Goal: Task Accomplishment & Management: Use online tool/utility

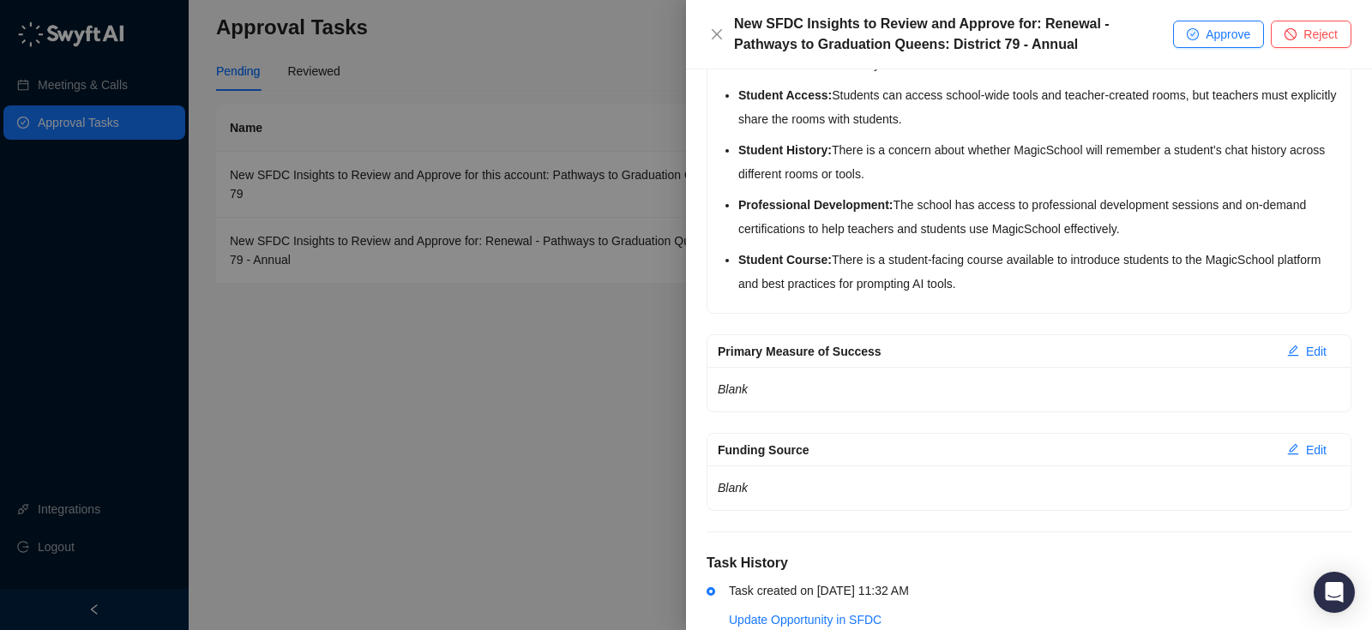
scroll to position [801, 0]
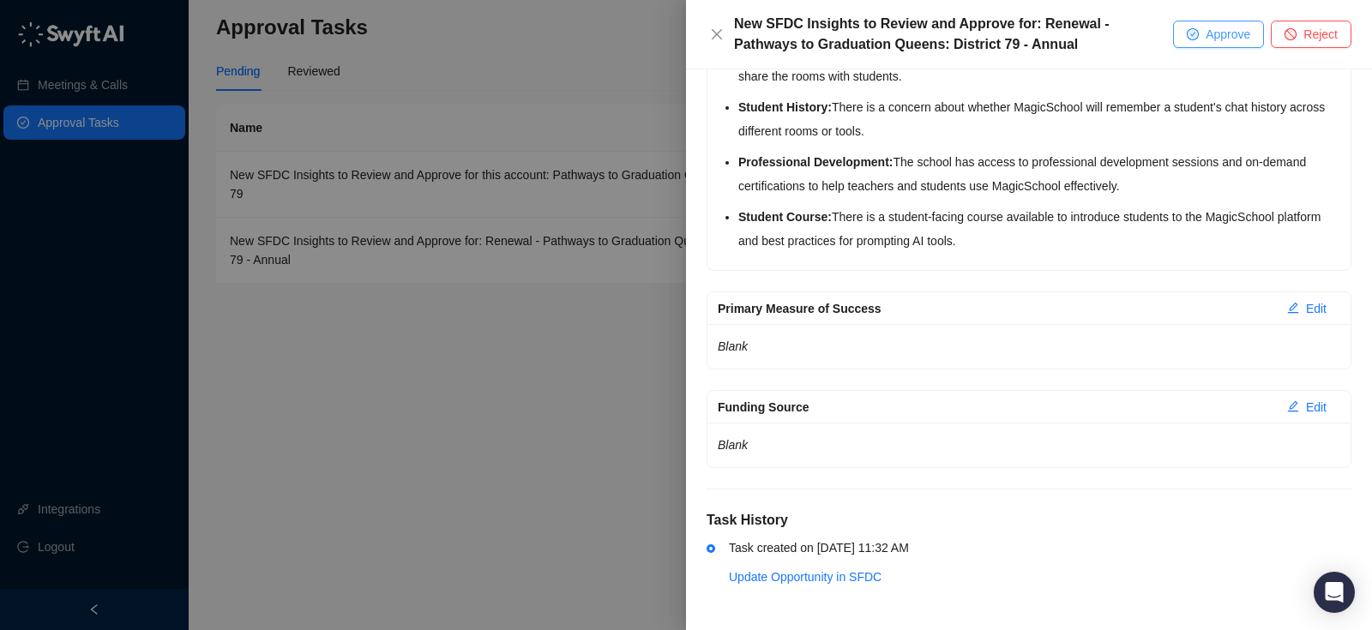
click at [1226, 35] on span "Approve" at bounding box center [1228, 34] width 45 height 19
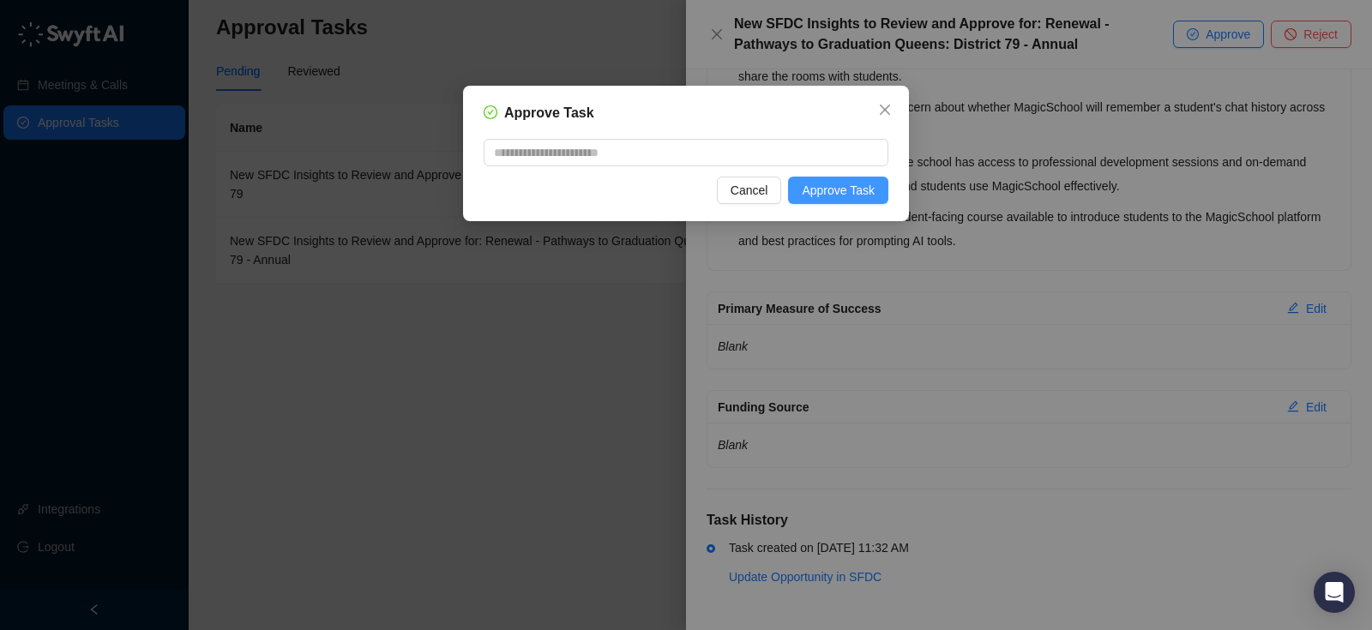
click at [874, 196] on span "Approve Task" at bounding box center [838, 190] width 73 height 19
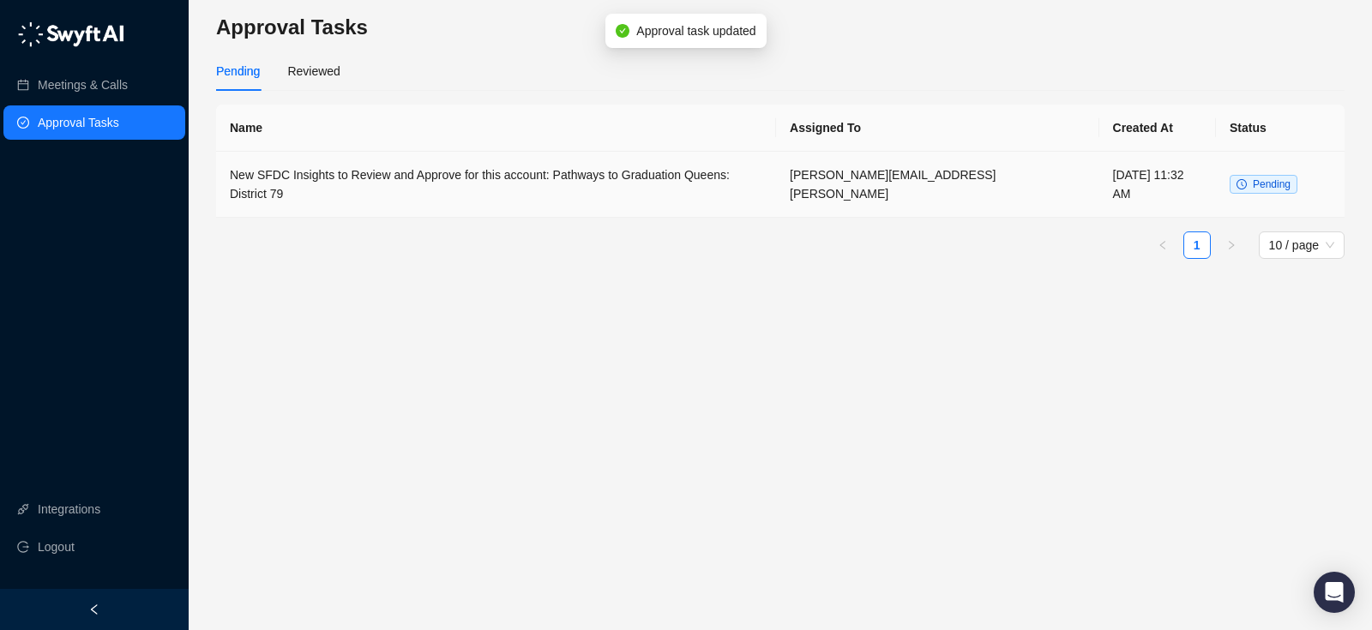
click at [681, 182] on td "New SFDC Insights to Review and Approve for this account: Pathways to Graduatio…" at bounding box center [496, 185] width 560 height 66
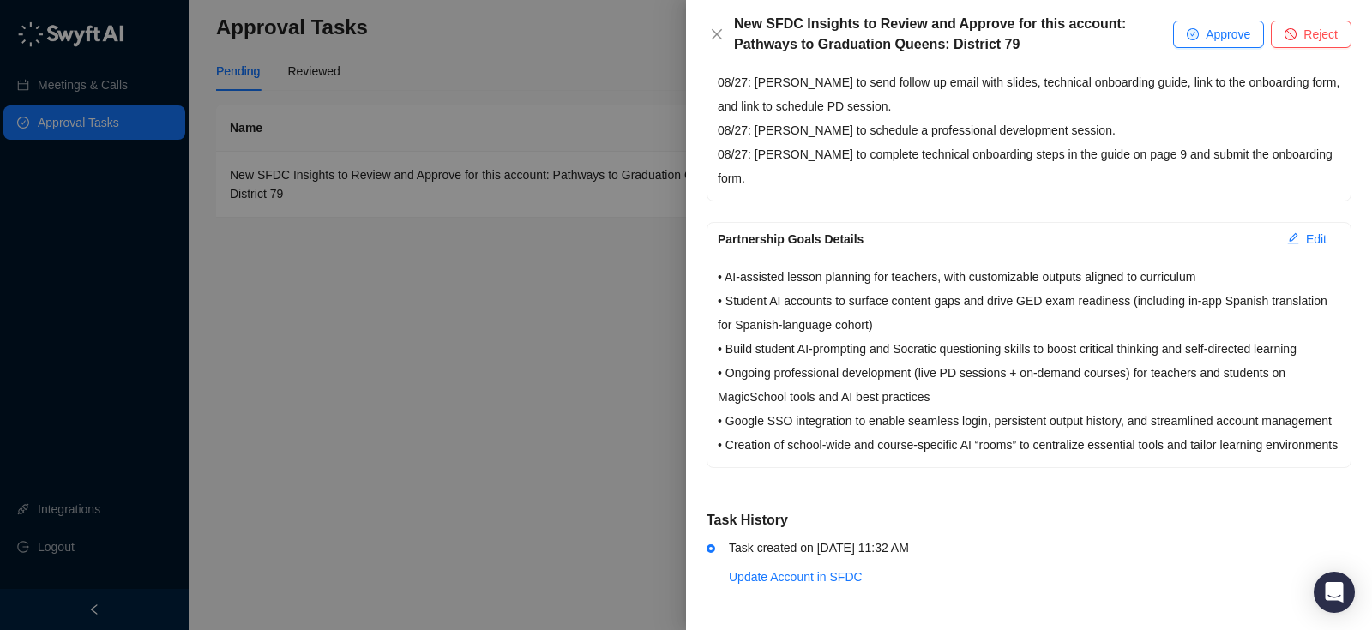
scroll to position [616, 0]
click at [1206, 42] on span "Approve" at bounding box center [1228, 34] width 45 height 19
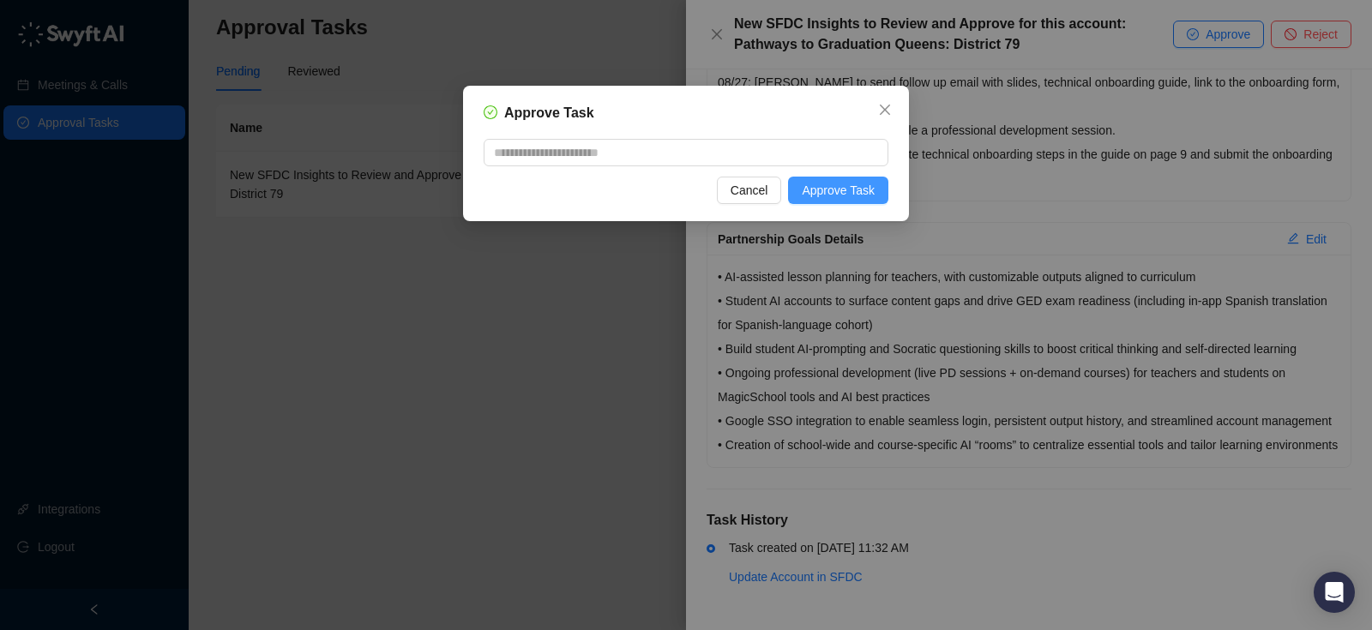
click at [844, 197] on span "Approve Task" at bounding box center [838, 190] width 73 height 19
